Goal: Task Accomplishment & Management: Use online tool/utility

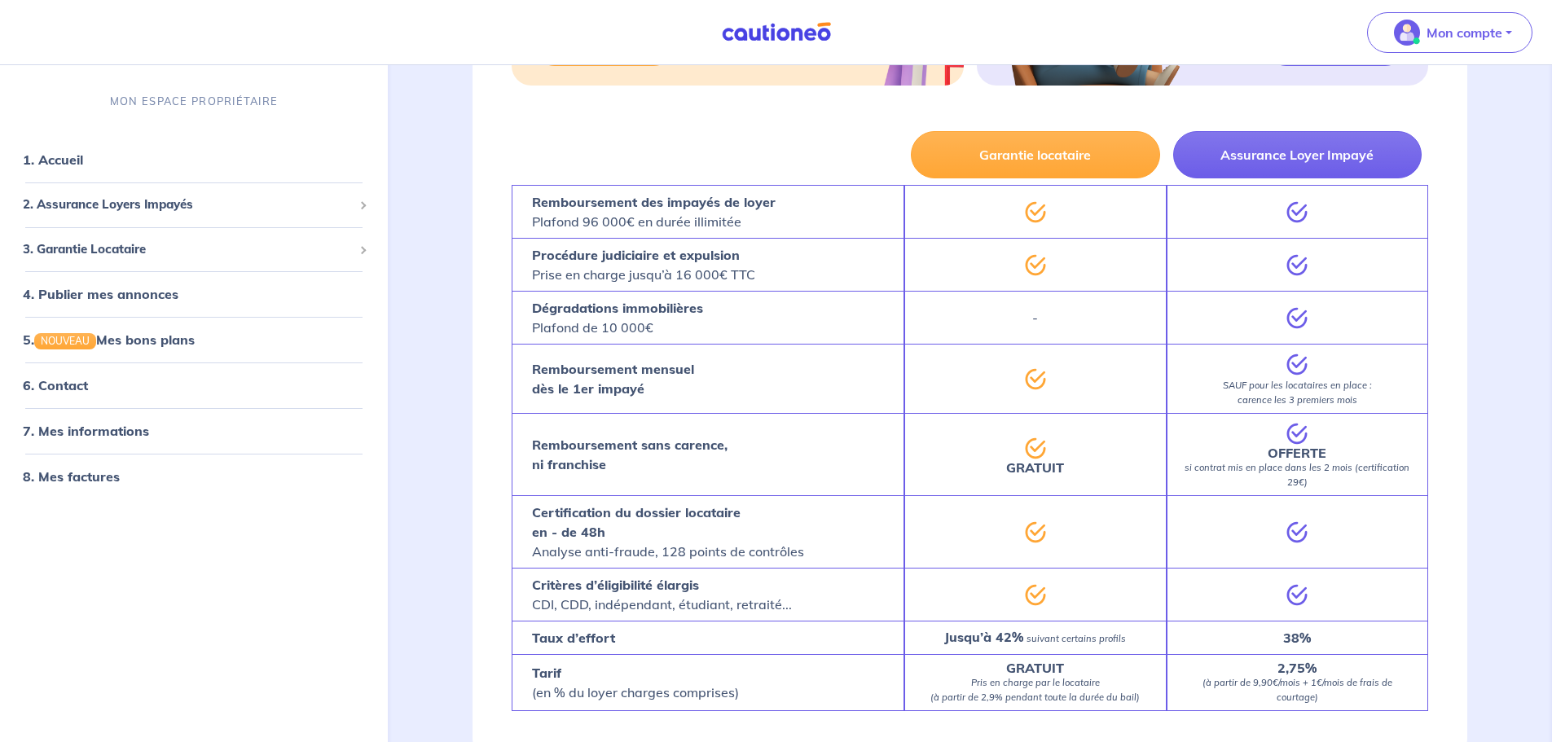
scroll to position [1060, 0]
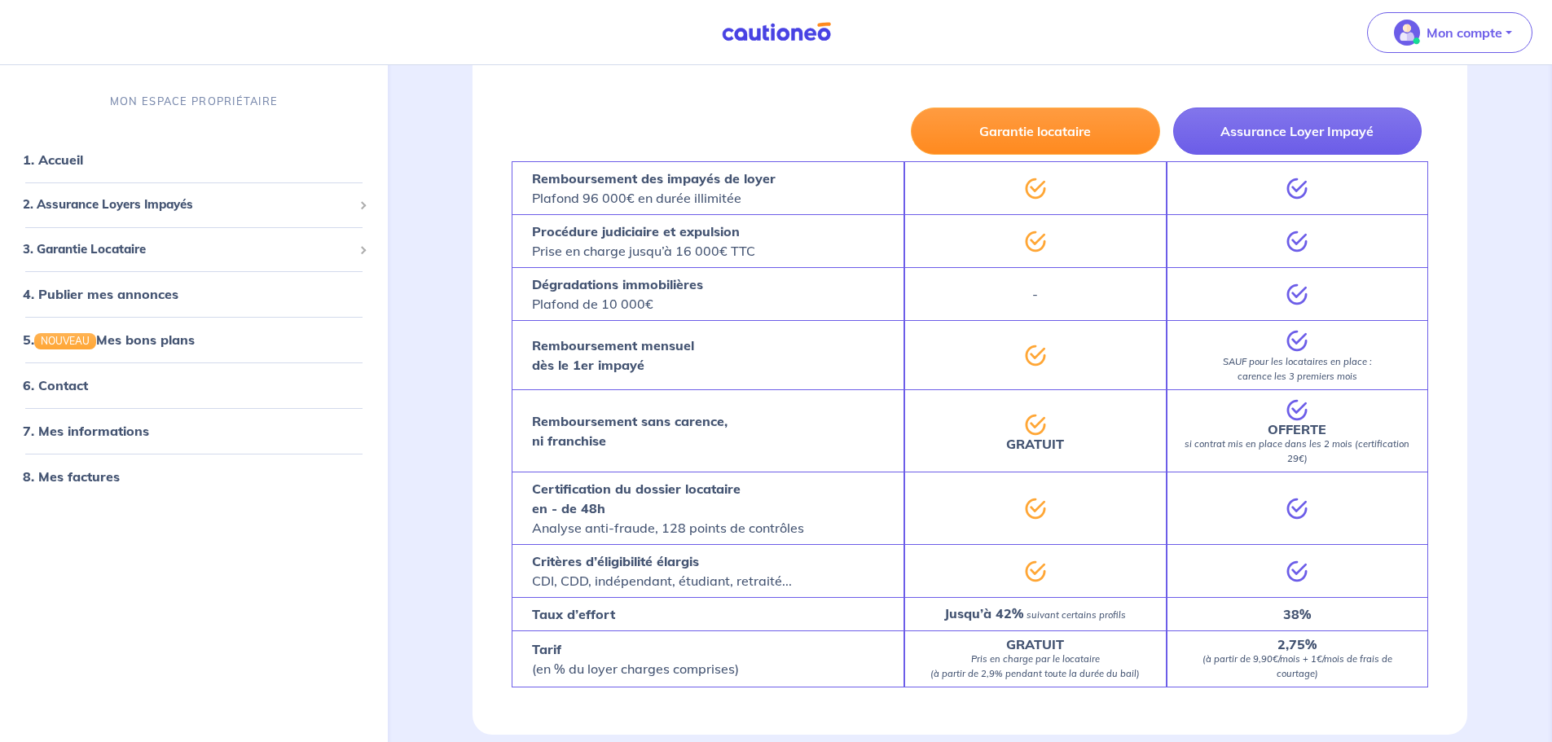
click at [1006, 130] on button "Garantie locataire" at bounding box center [1035, 131] width 249 height 47
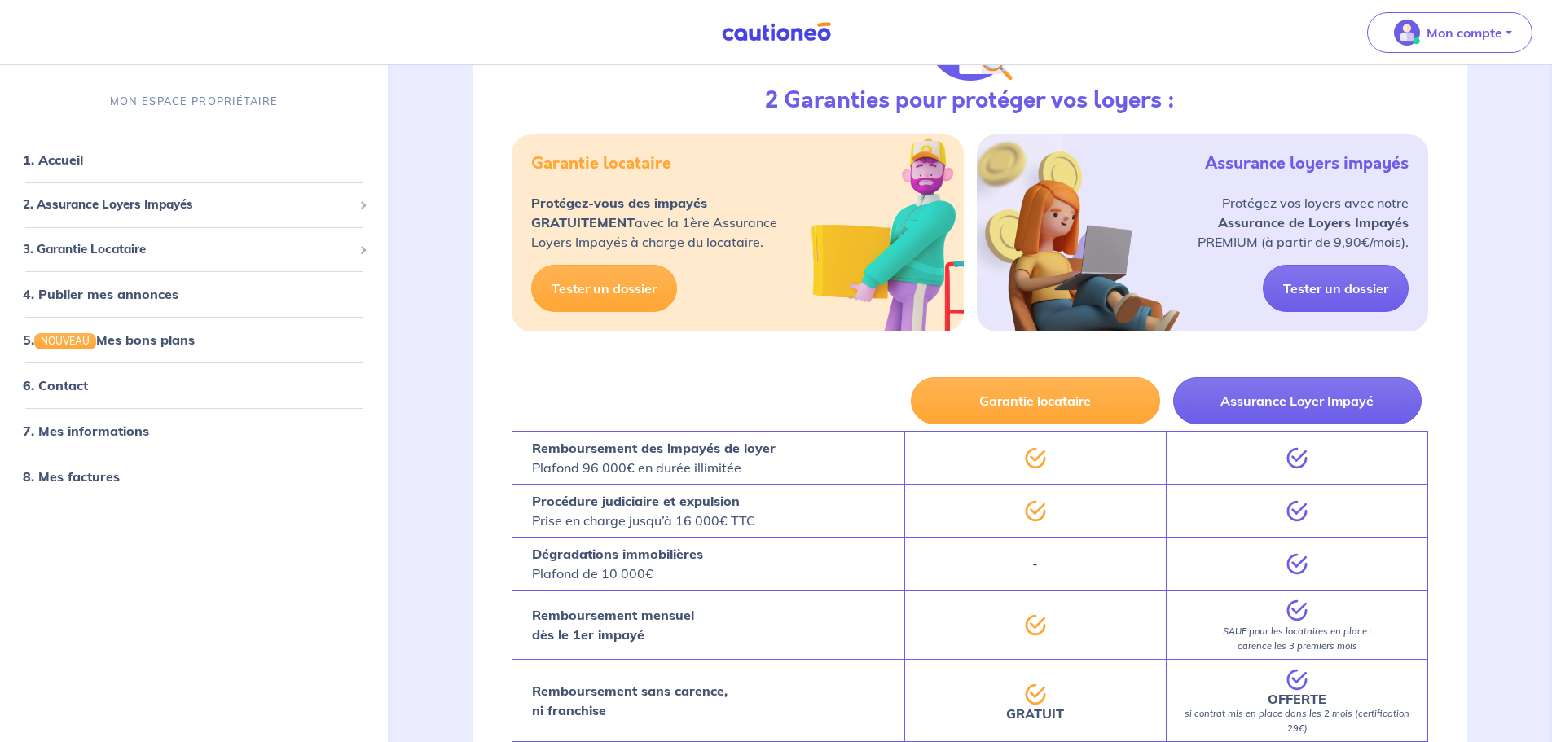
scroll to position [786, 0]
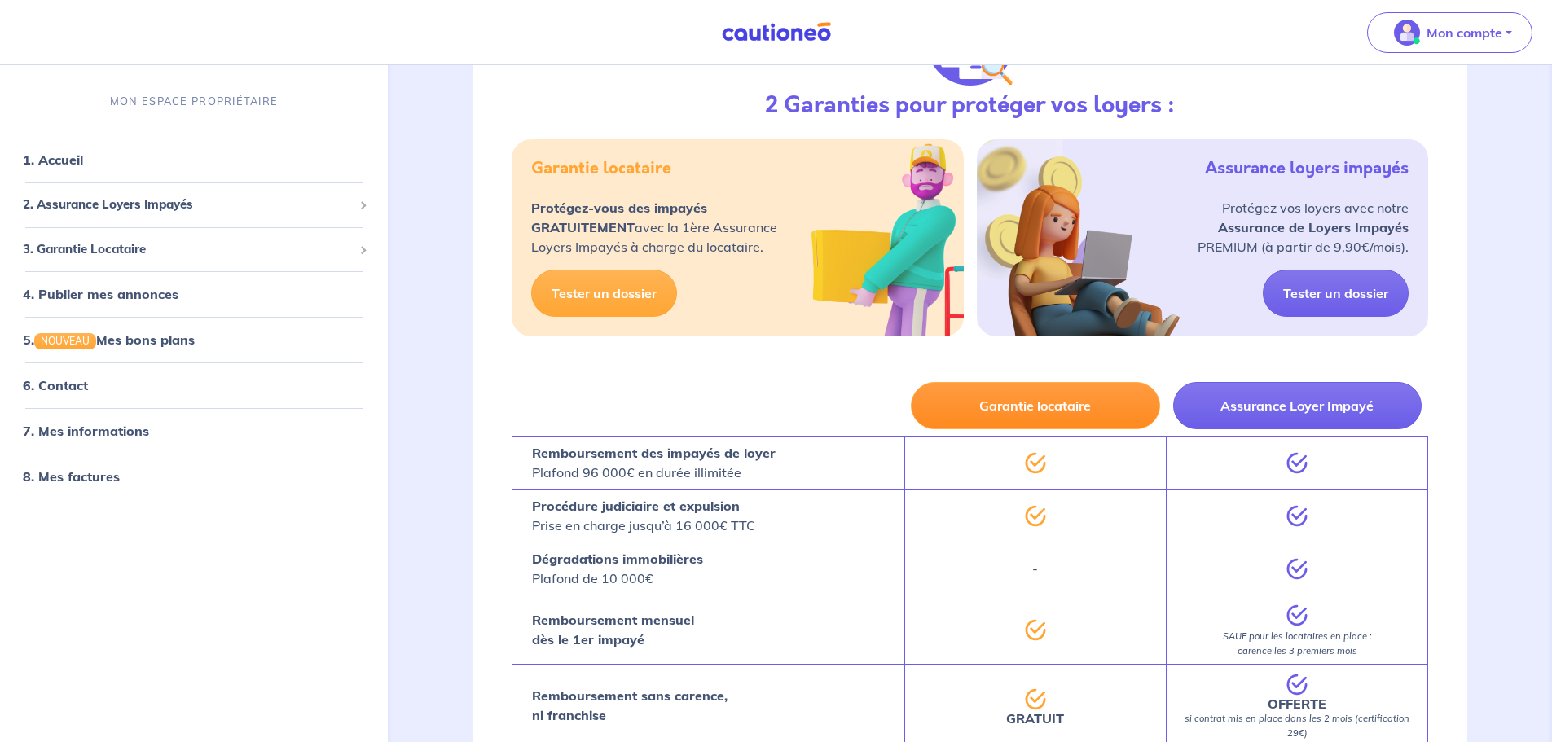
click at [1019, 403] on button "Garantie locataire" at bounding box center [1035, 405] width 249 height 47
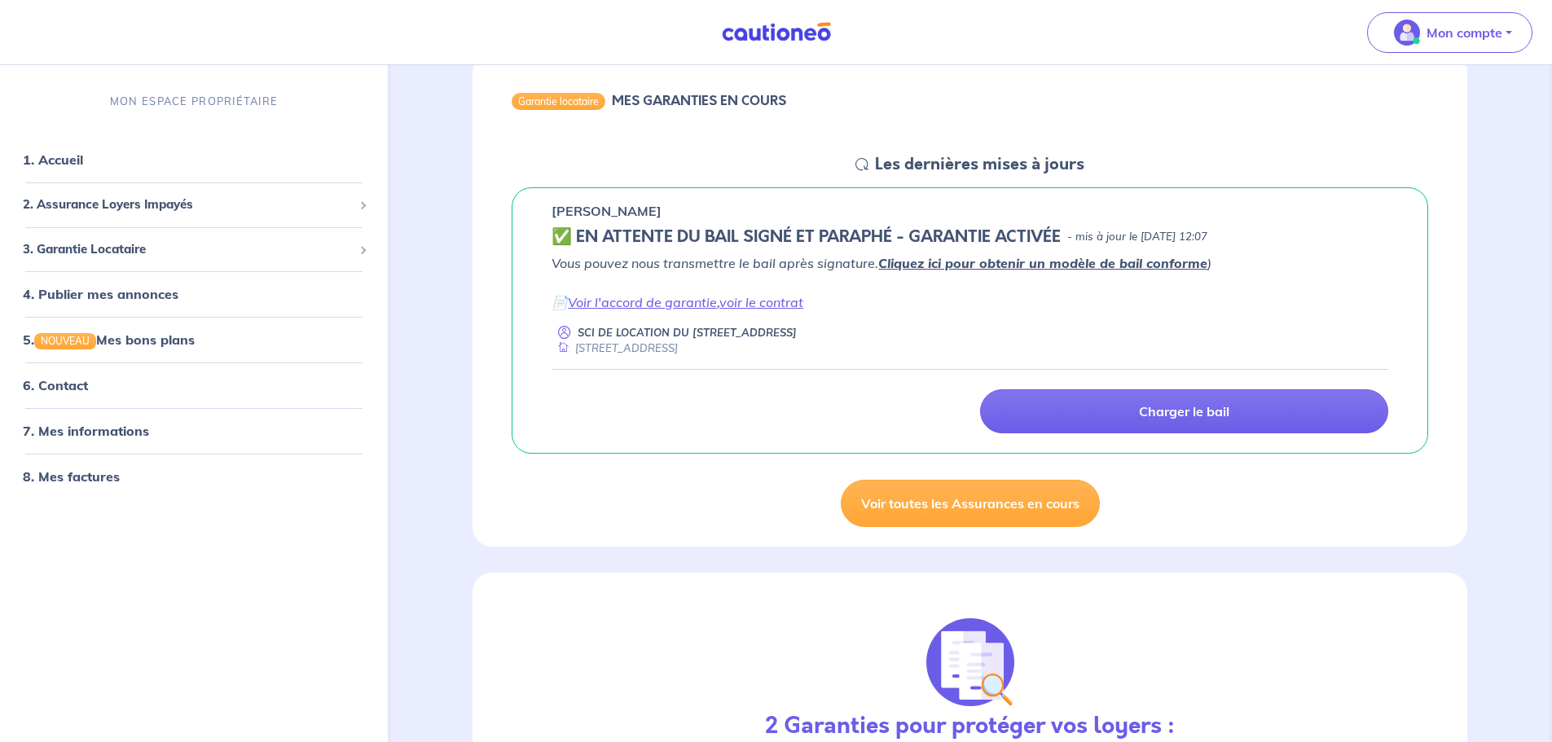
scroll to position [0, 0]
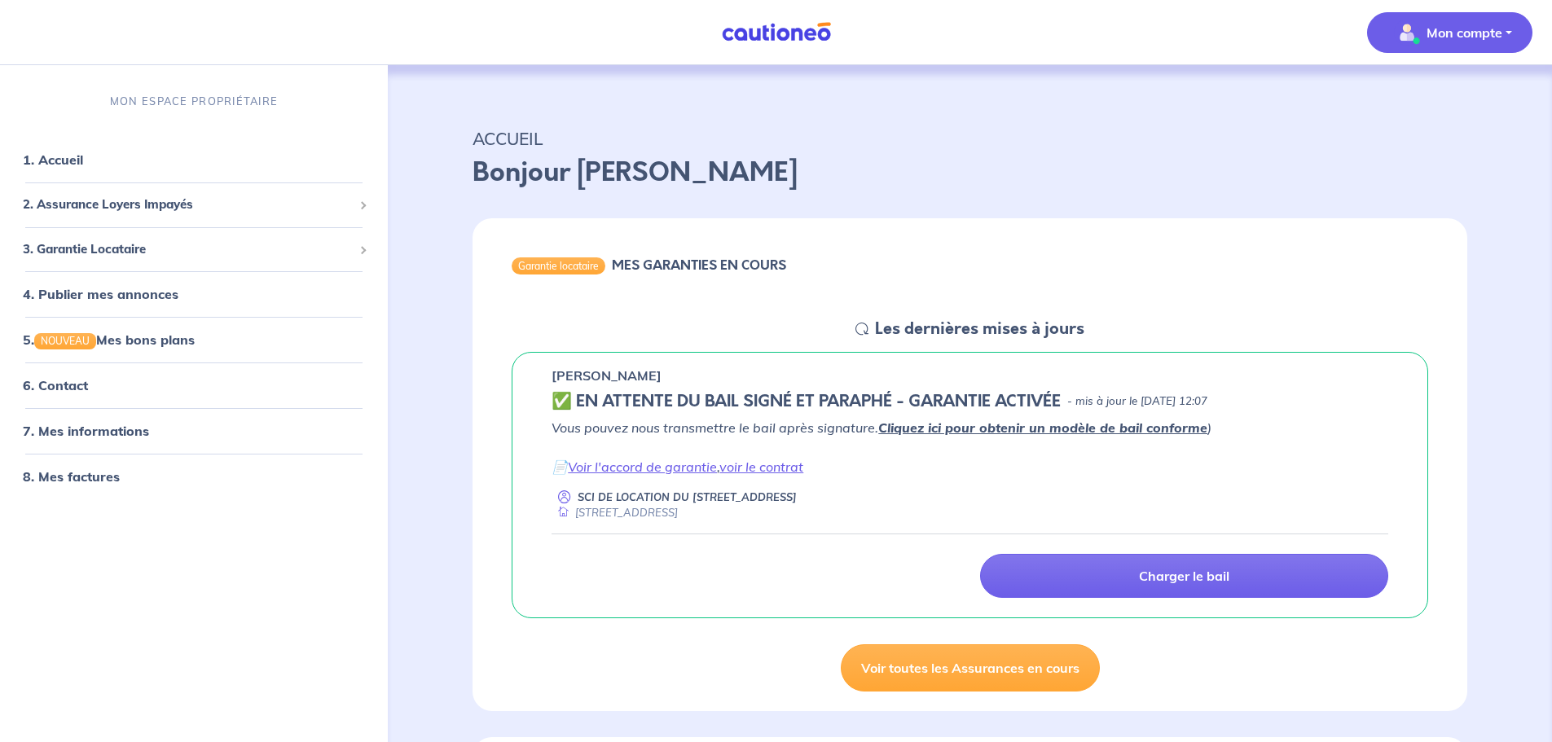
click at [1462, 33] on p "Mon compte" at bounding box center [1465, 33] width 76 height 20
click at [1145, 143] on p "ACCUEIL" at bounding box center [970, 138] width 995 height 29
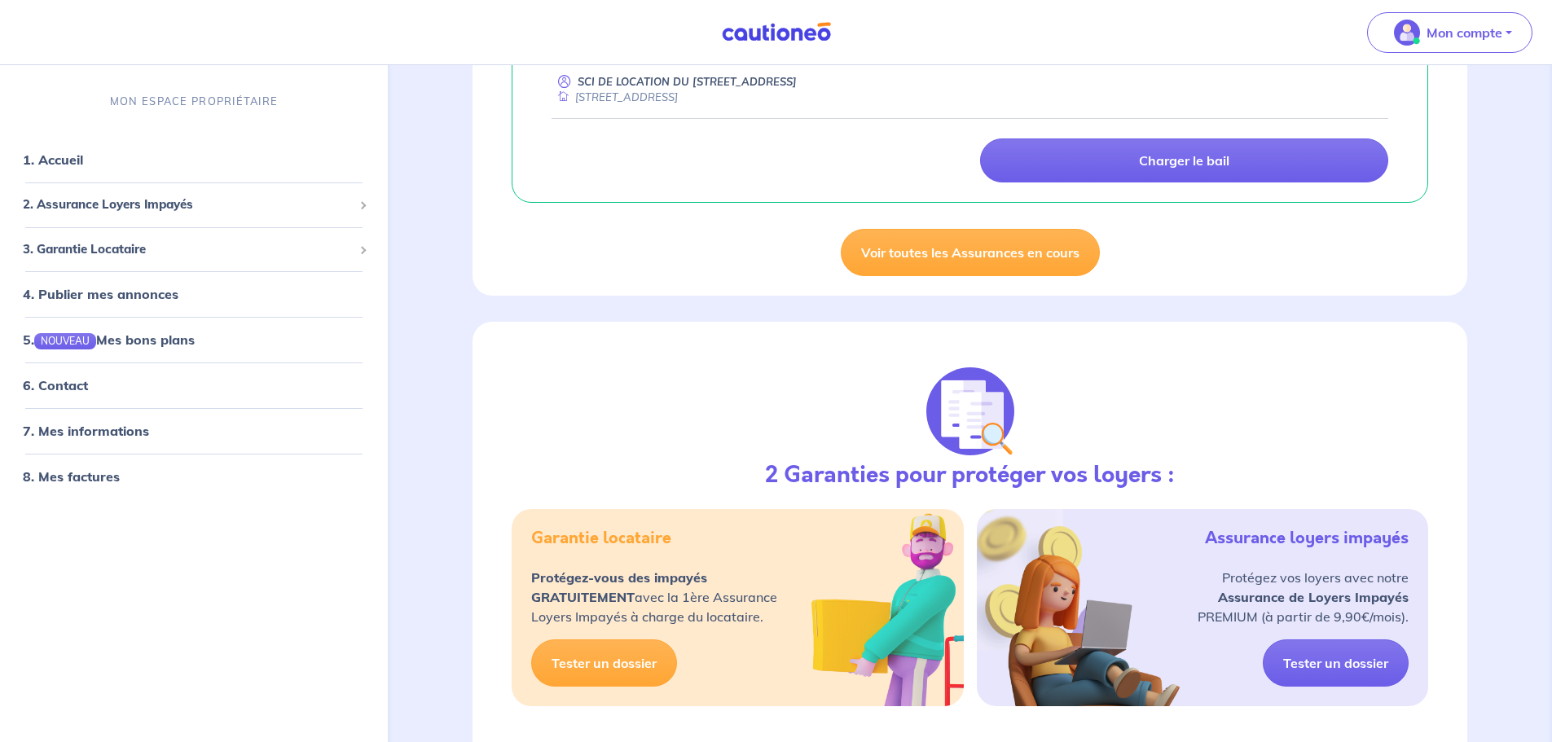
scroll to position [418, 0]
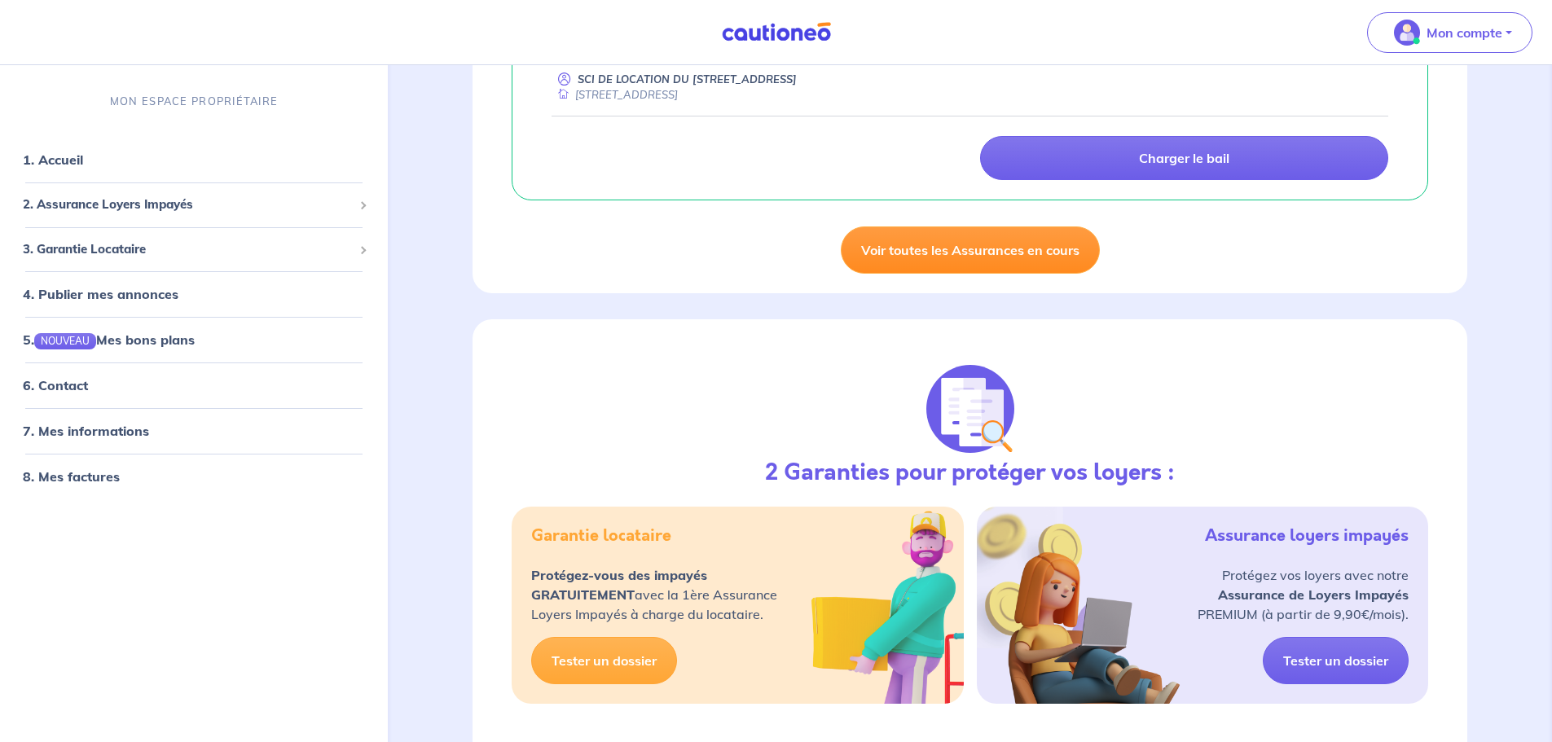
click at [953, 249] on link "Voir toutes les Assurances en cours" at bounding box center [970, 250] width 259 height 47
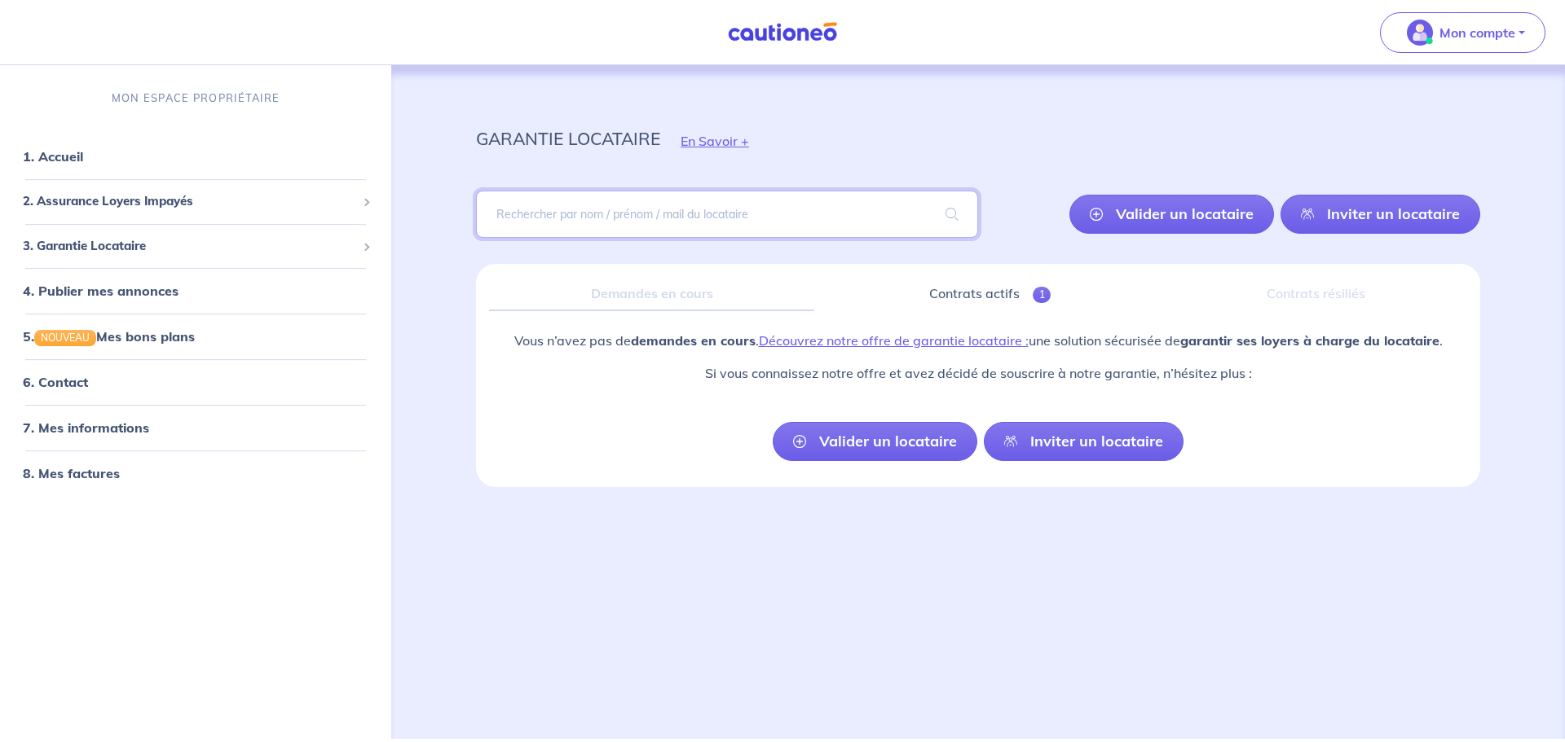
click at [559, 209] on input "search" at bounding box center [727, 214] width 502 height 47
type input "BRISSAC"
click at [953, 216] on span at bounding box center [952, 214] width 52 height 46
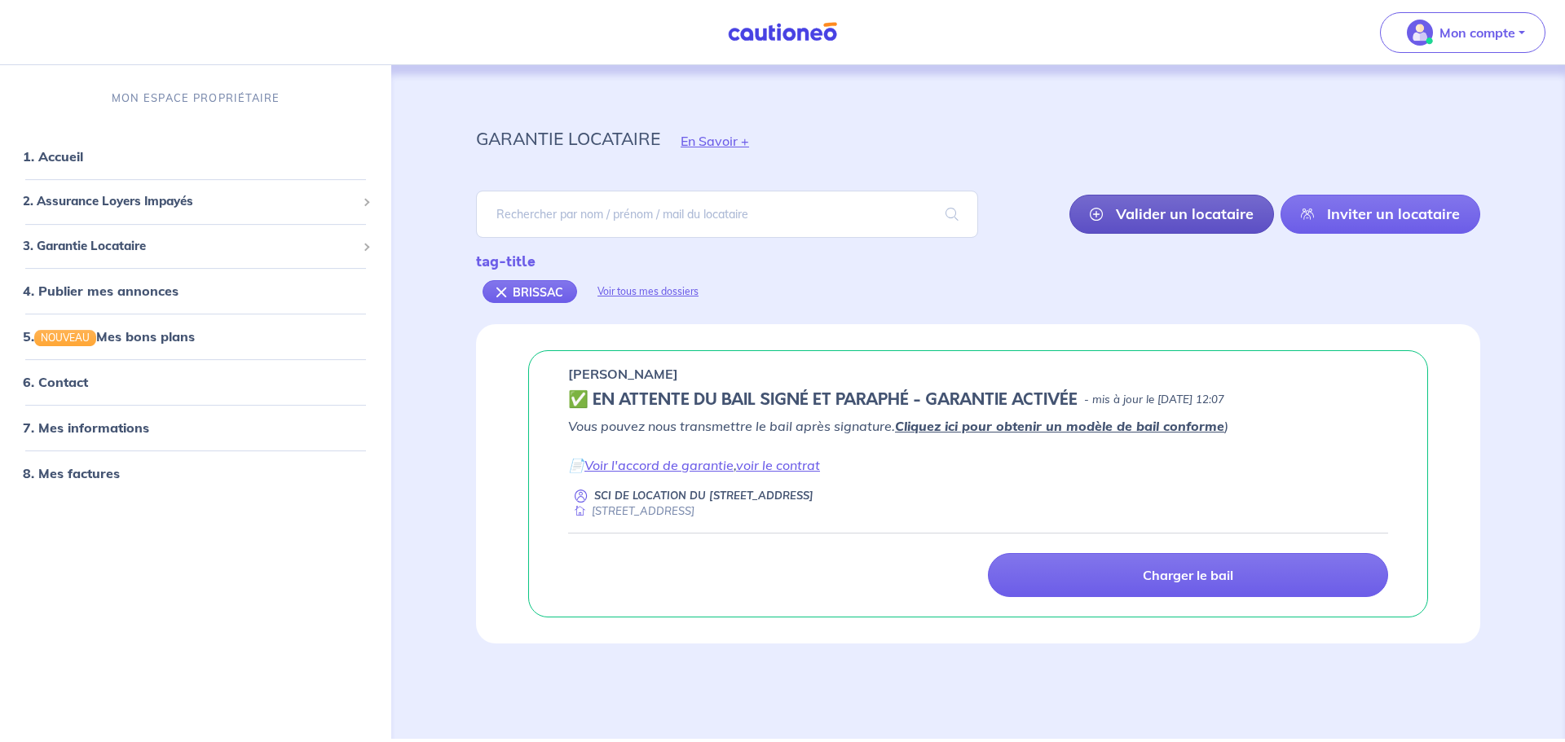
click at [1163, 222] on link "Valider un locataire" at bounding box center [1171, 214] width 205 height 39
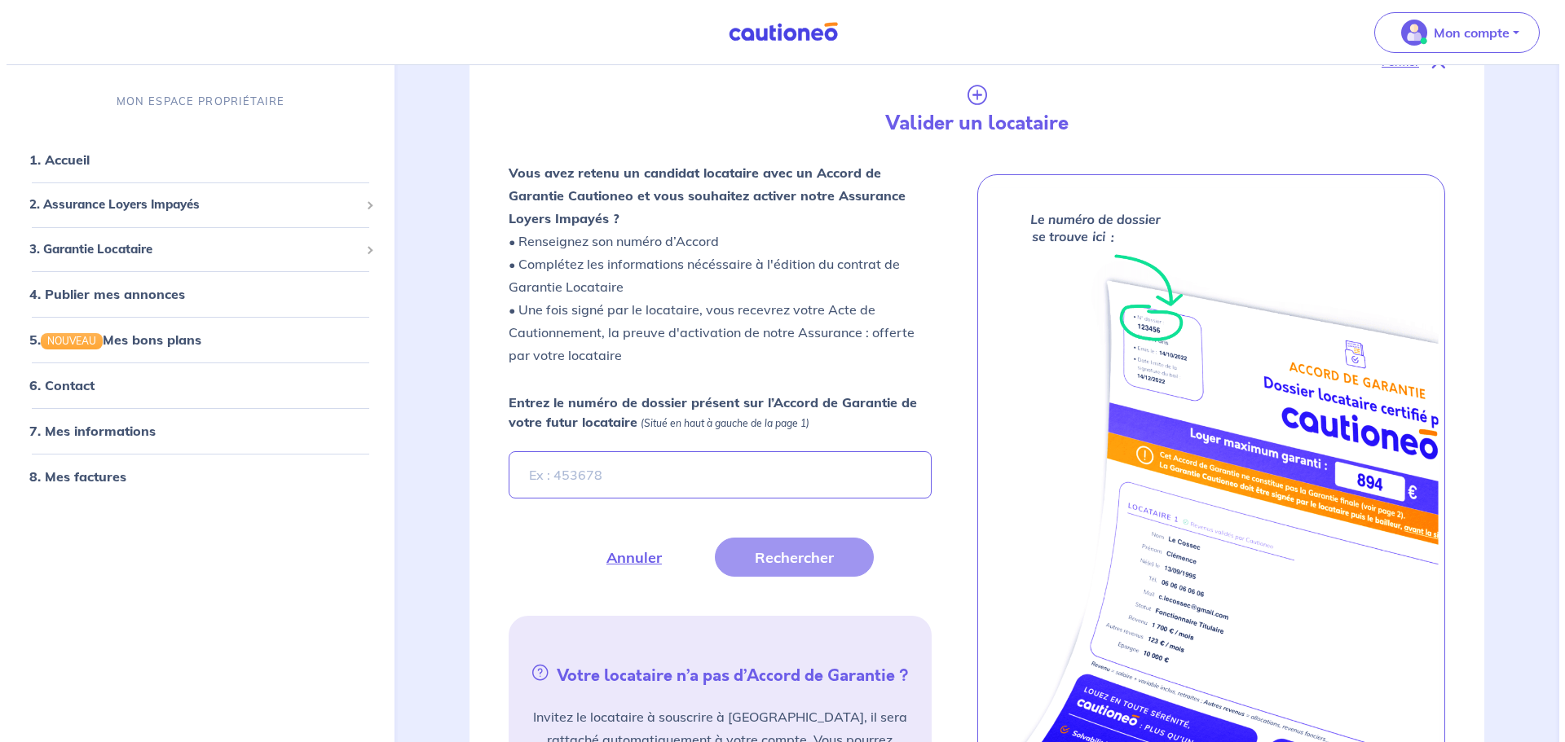
scroll to position [324, 0]
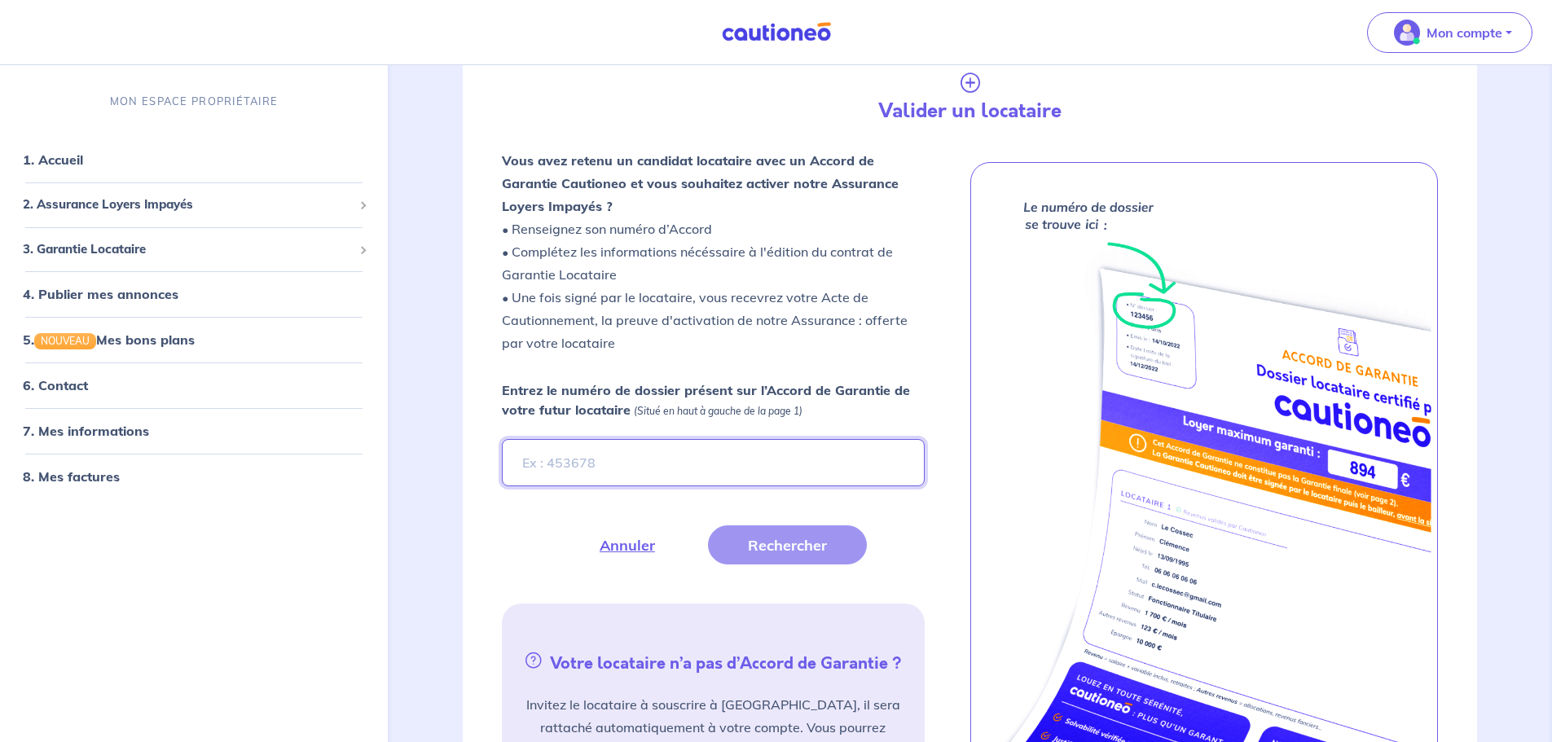
click at [574, 461] on input "Entrez le numéro de dossier présent sur l’Accord de Garantie de votre futur loc…" at bounding box center [713, 462] width 422 height 47
paste input "y7aeAQ"
type input "y7aeAQ"
click at [775, 544] on button "Rechercher" at bounding box center [787, 545] width 159 height 39
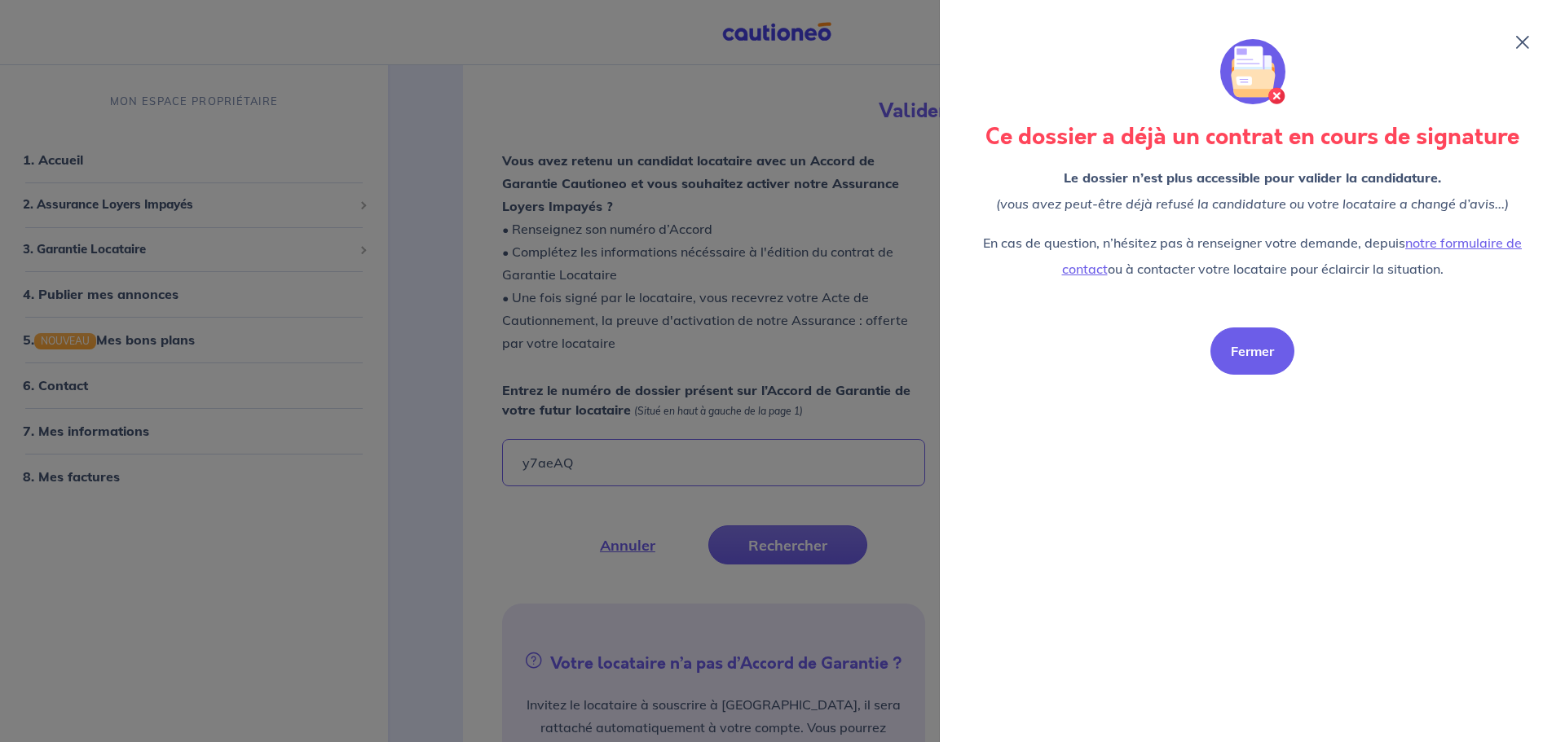
click at [1245, 360] on button "Fermer" at bounding box center [1252, 351] width 84 height 47
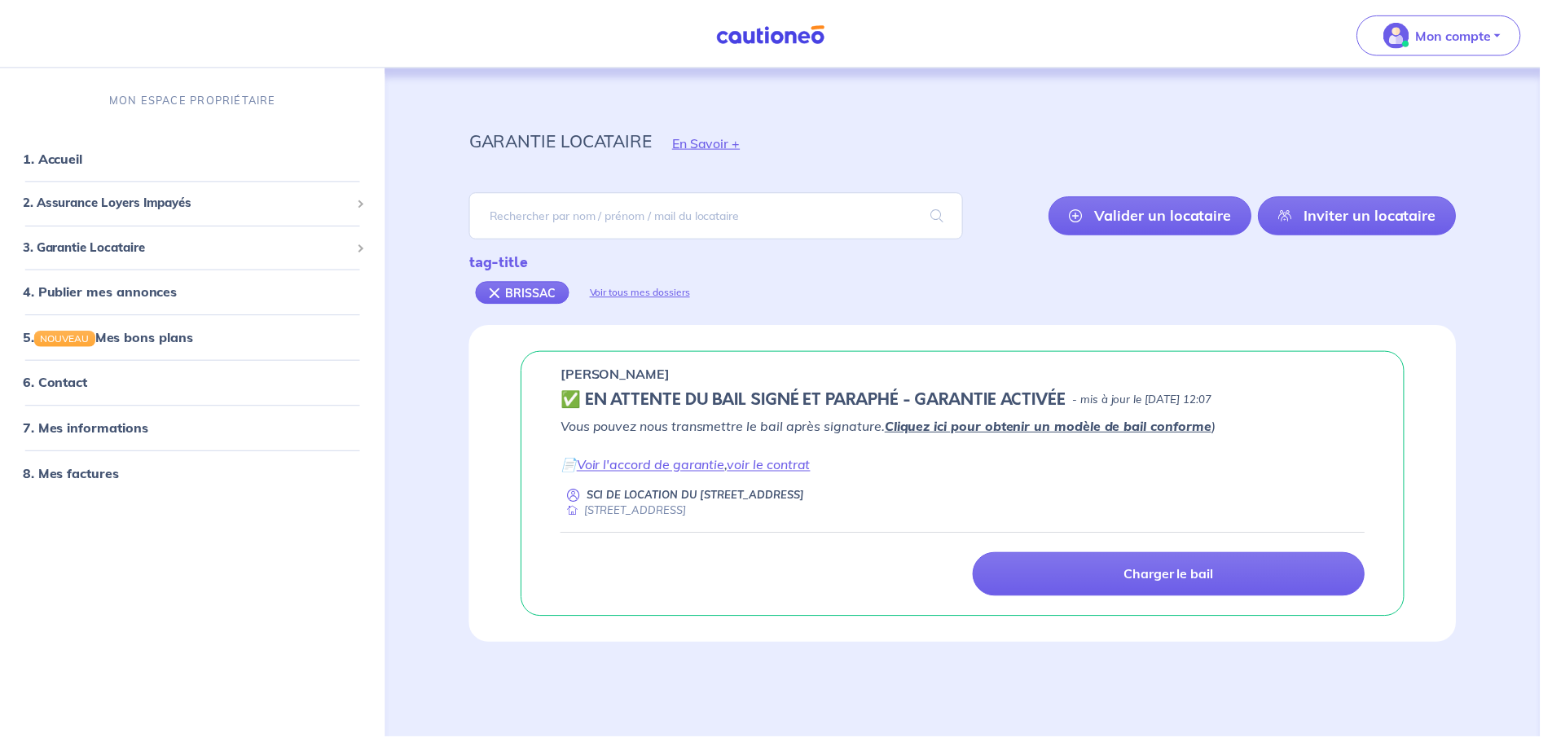
scroll to position [0, 0]
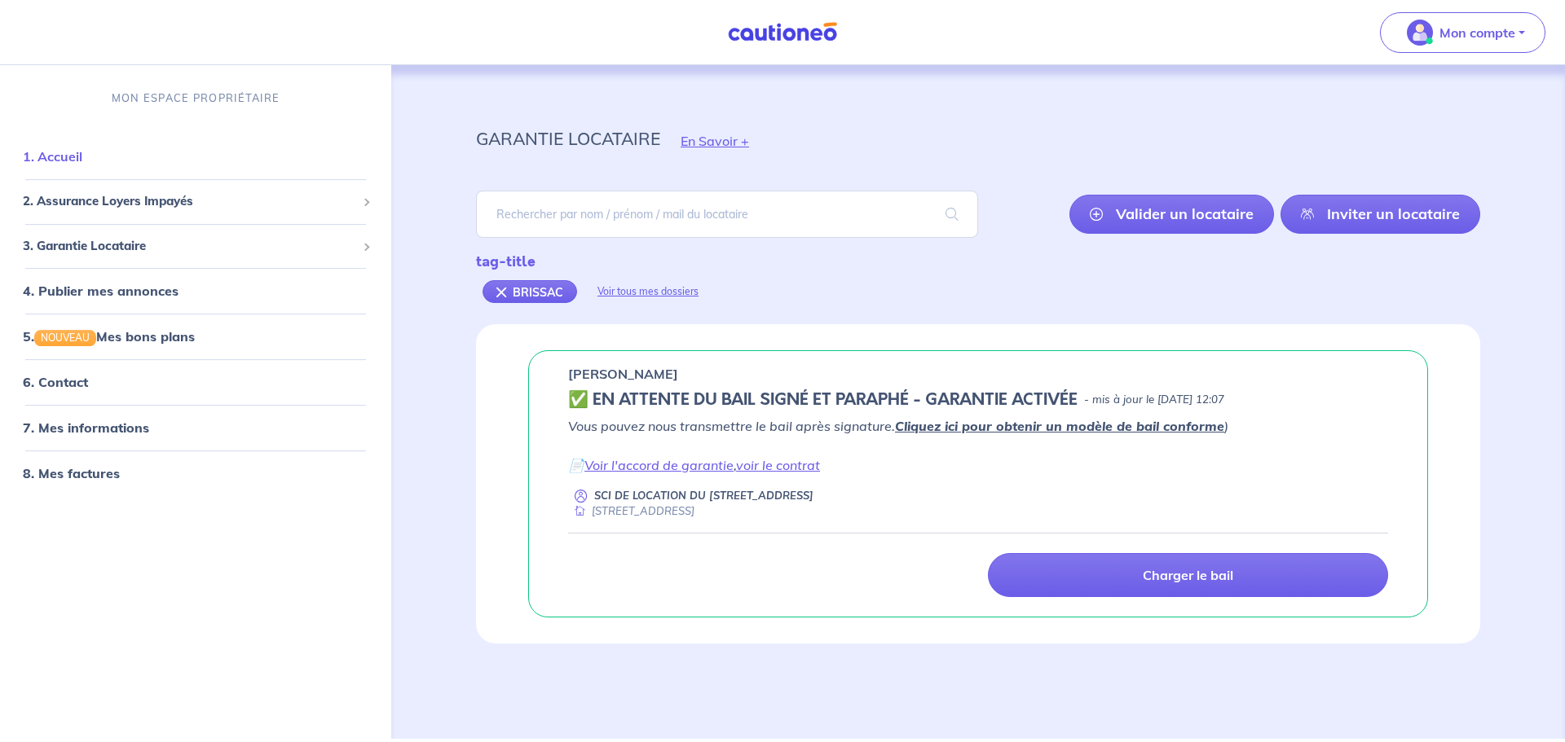
click at [59, 163] on link "1. Accueil" at bounding box center [52, 156] width 59 height 16
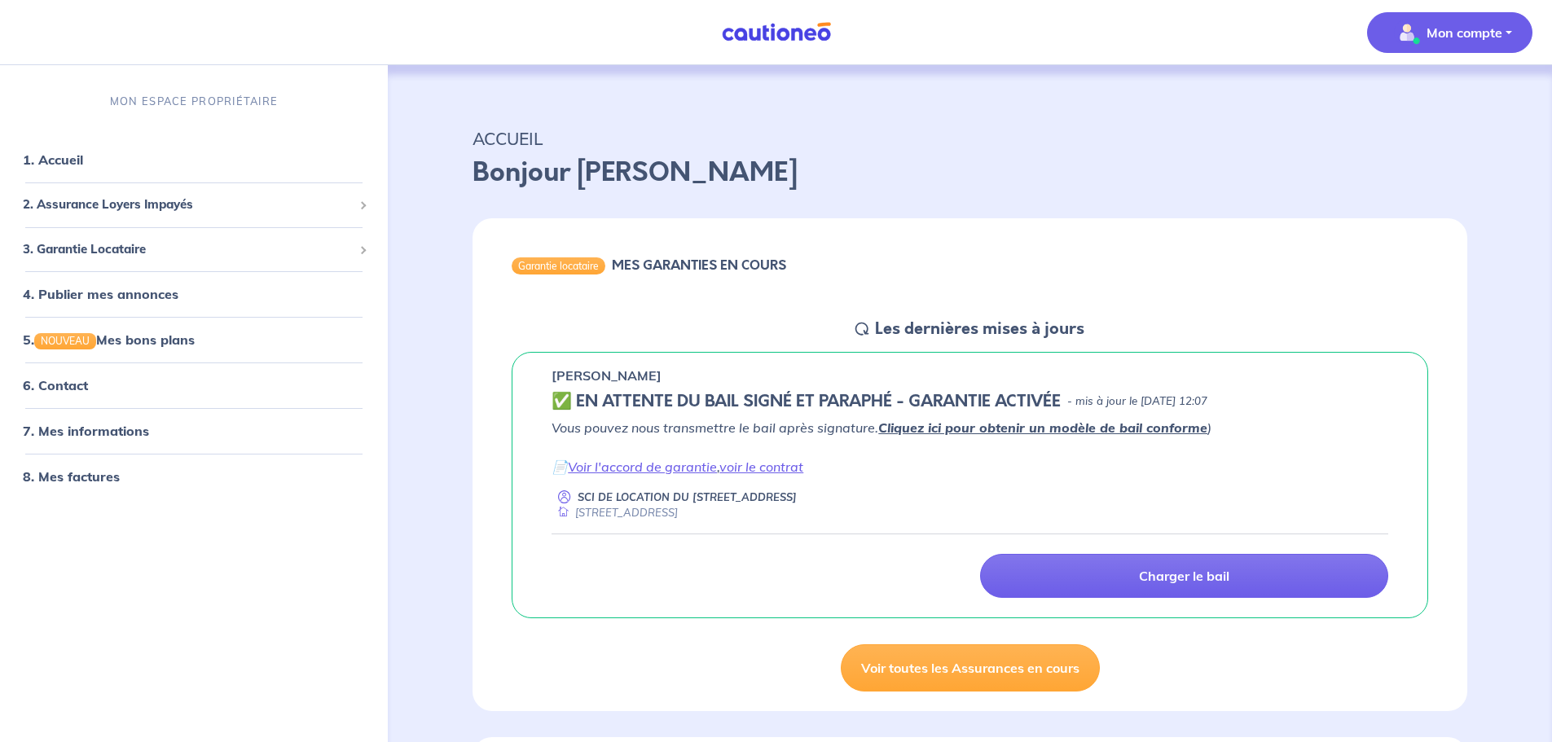
click at [1457, 33] on p "Mon compte" at bounding box center [1465, 33] width 76 height 20
click at [1430, 139] on link "Me déconnecter" at bounding box center [1433, 140] width 131 height 26
